Goal: Transaction & Acquisition: Purchase product/service

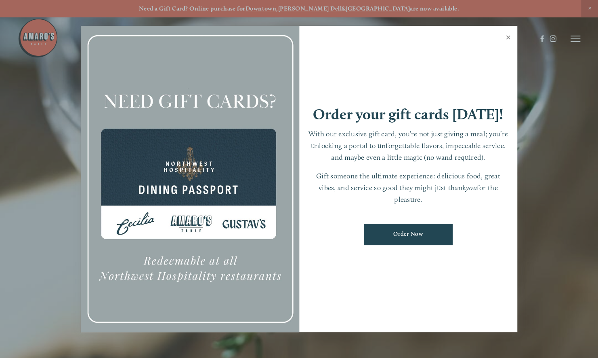
click at [512, 39] on link "Close" at bounding box center [509, 38] width 16 height 23
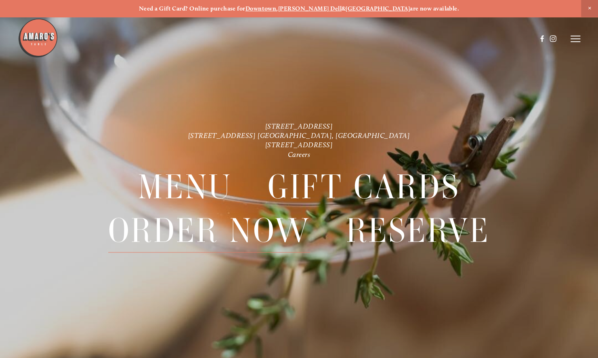
click at [190, 232] on span "Order Now" at bounding box center [209, 231] width 202 height 44
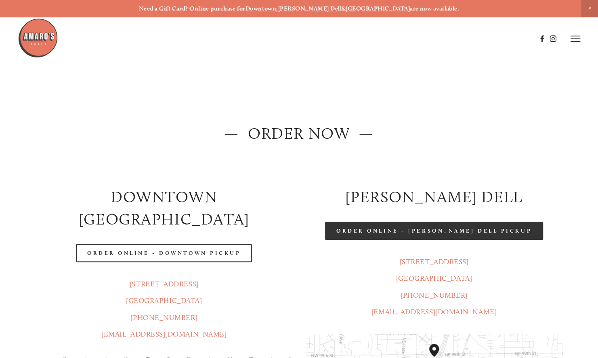
click at [430, 232] on link "Order Online - [PERSON_NAME] Dell Pickup" at bounding box center [434, 230] width 218 height 18
